Goal: Download file/media

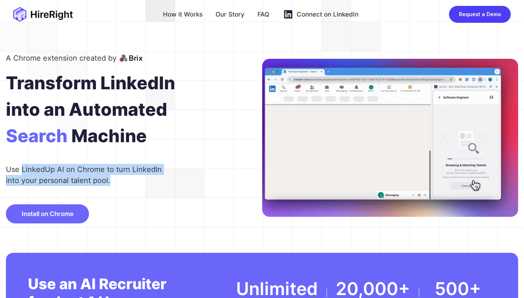
drag, startPoint x: 39, startPoint y: 176, endPoint x: 157, endPoint y: 182, distance: 118.5
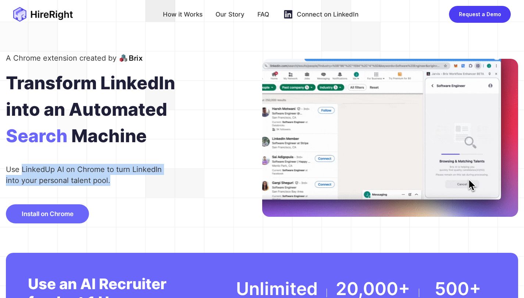
click at [157, 182] on div "Use LinkedUp AI on Chrome to turn LinkedIn into your personal talent pool." at bounding box center [87, 175] width 162 height 22
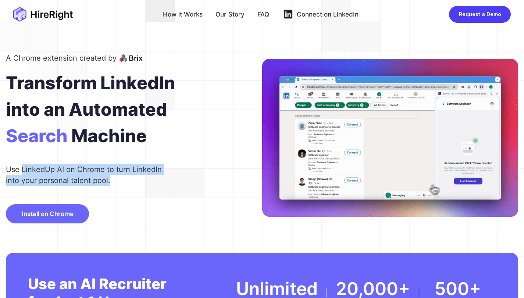
click at [157, 182] on div "Use LinkedUp AI on Chrome to turn LinkedIn into your personal talent pool." at bounding box center [87, 175] width 162 height 22
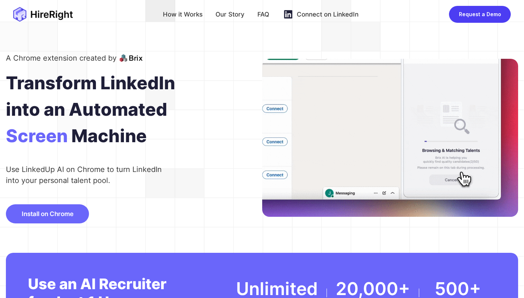
click at [74, 218] on span "Install on Chrome" at bounding box center [48, 213] width 52 height 7
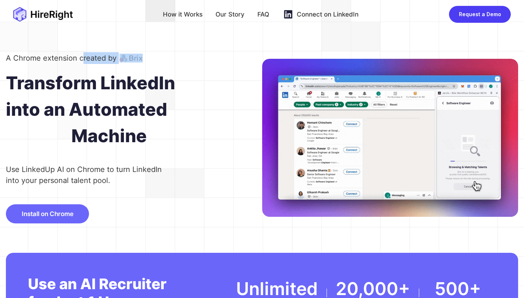
drag, startPoint x: 100, startPoint y: 58, endPoint x: 151, endPoint y: 58, distance: 51.5
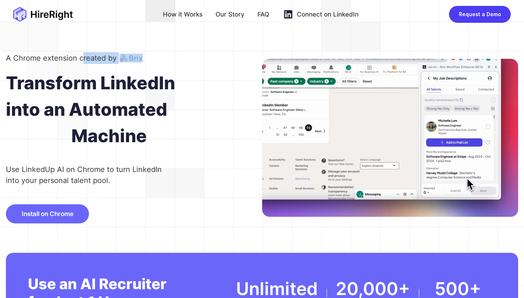
click at [143, 58] on div "A Chrome extension created by" at bounding box center [74, 58] width 137 height 12
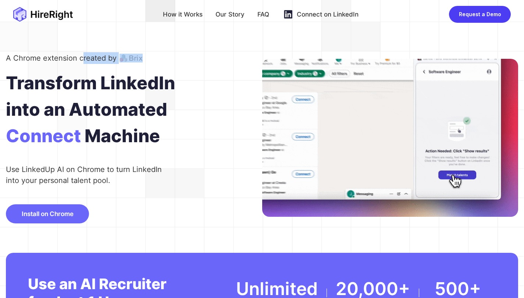
click at [143, 58] on img at bounding box center [130, 58] width 23 height 9
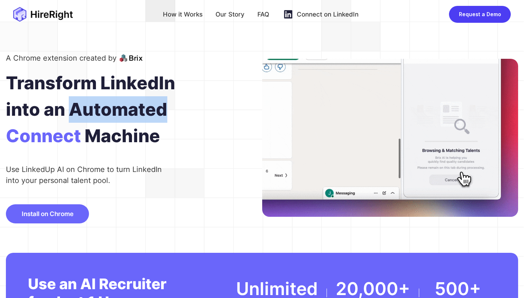
drag, startPoint x: 105, startPoint y: 108, endPoint x: 247, endPoint y: 110, distance: 142.6
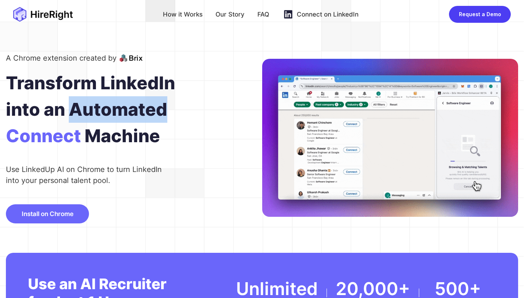
click at [247, 110] on div "into an Automated" at bounding box center [134, 109] width 256 height 26
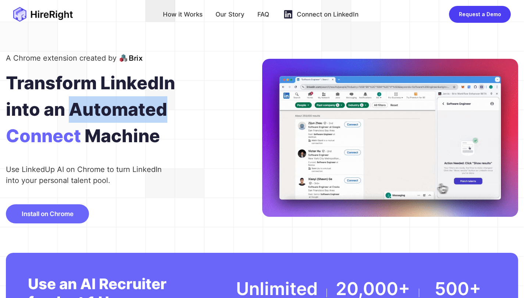
click at [247, 110] on div "into an Automated" at bounding box center [134, 109] width 256 height 26
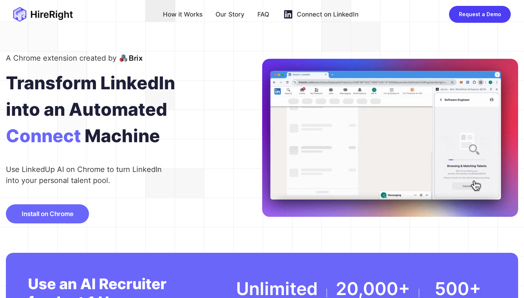
click at [322, 15] on div "Connect on LinkedIn" at bounding box center [328, 14] width 62 height 12
